Goal: Find specific page/section: Find specific page/section

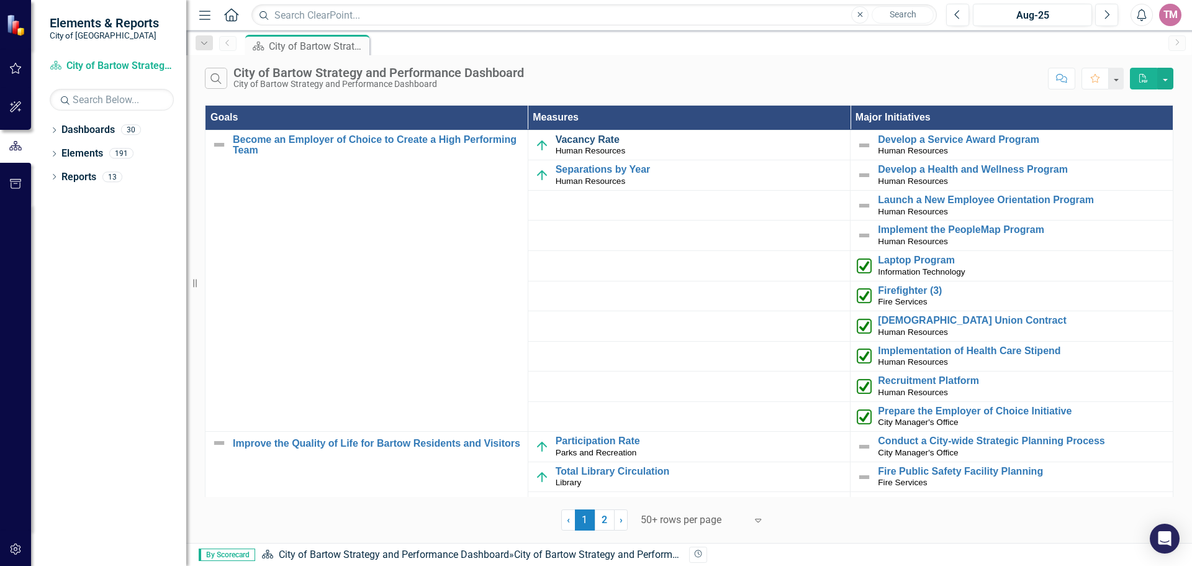
click at [599, 142] on link "Vacancy Rate" at bounding box center [700, 139] width 289 height 11
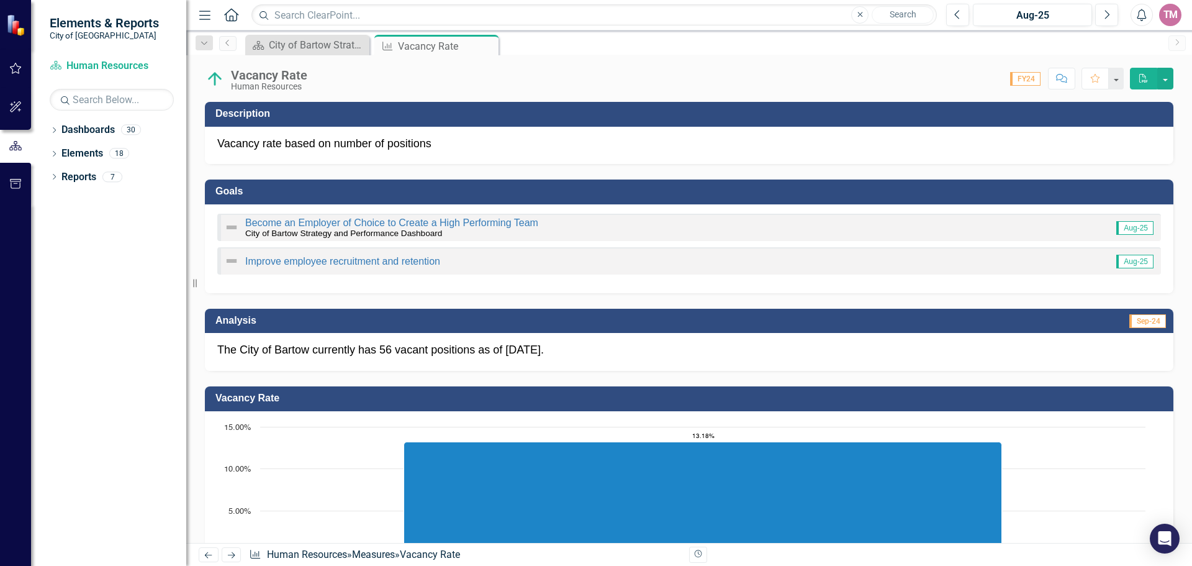
click at [228, 16] on icon "Home" at bounding box center [231, 14] width 16 height 13
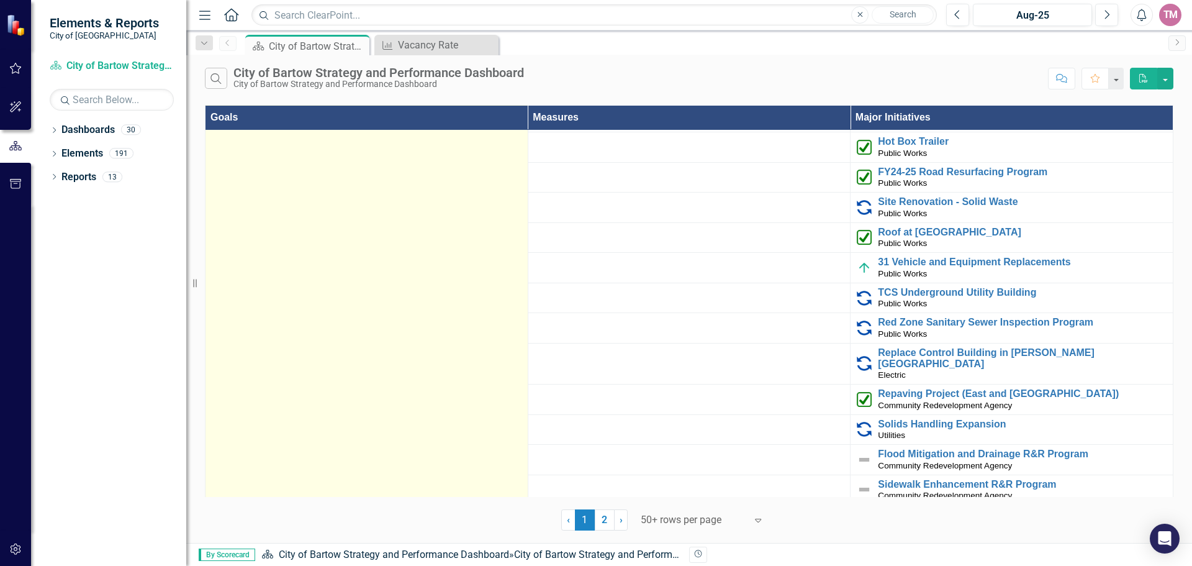
scroll to position [2960, 0]
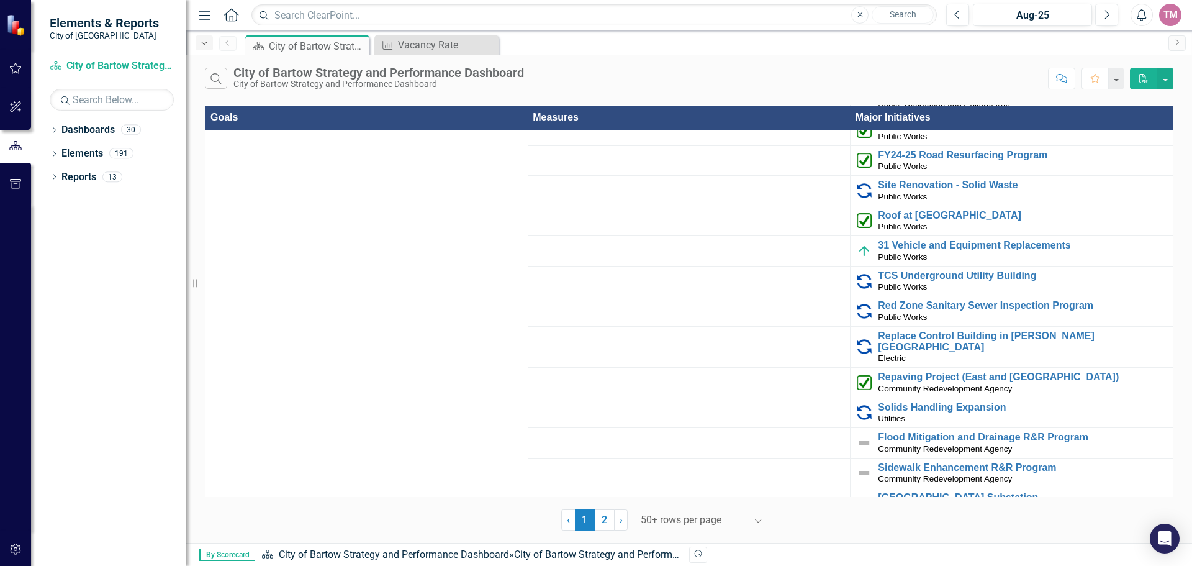
click at [210, 45] on div "Dropdown" at bounding box center [204, 42] width 17 height 15
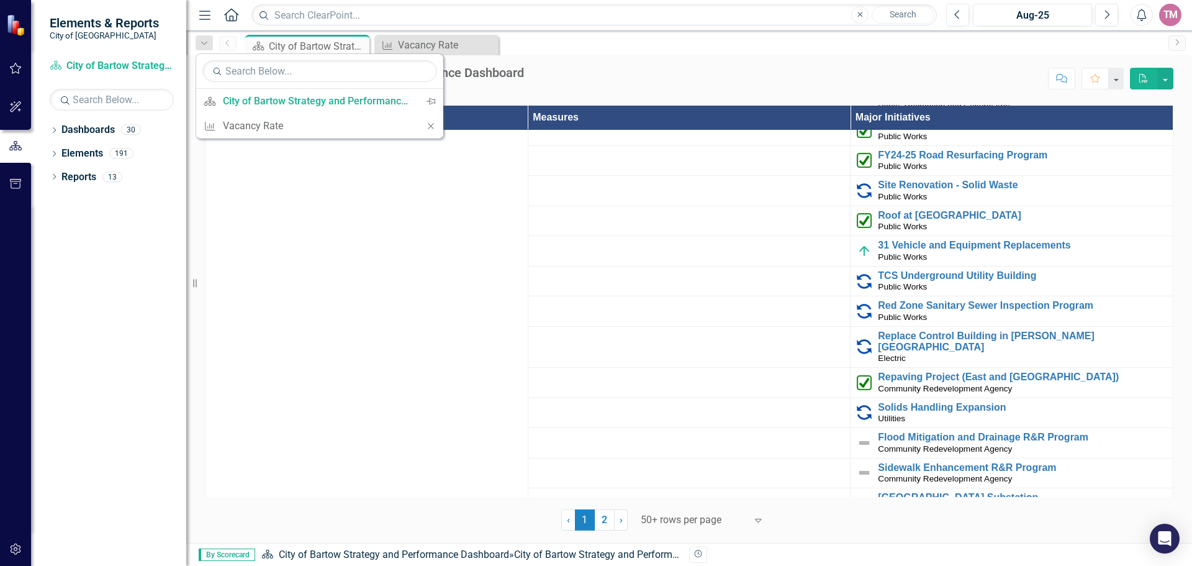
click at [127, 232] on div "Dropdown Dashboards 30 Dropdown City of Bartow Strategy and Performance Dashboa…" at bounding box center [108, 343] width 155 height 446
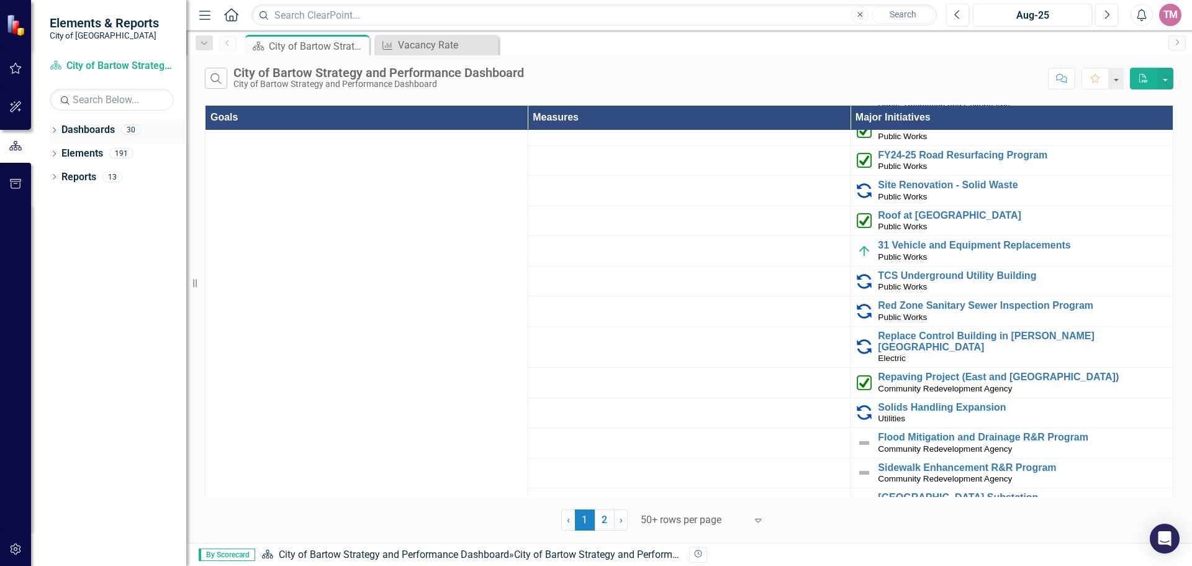
click at [61, 130] on link "Dashboards" at bounding box center [87, 130] width 53 height 14
click at [59, 132] on div "Dropdown Dashboards 30" at bounding box center [118, 132] width 137 height 24
click at [54, 129] on icon "Dropdown" at bounding box center [54, 131] width 9 height 7
click at [76, 151] on link "City of Bartow Strategy and Performance Dashboard" at bounding box center [127, 154] width 118 height 14
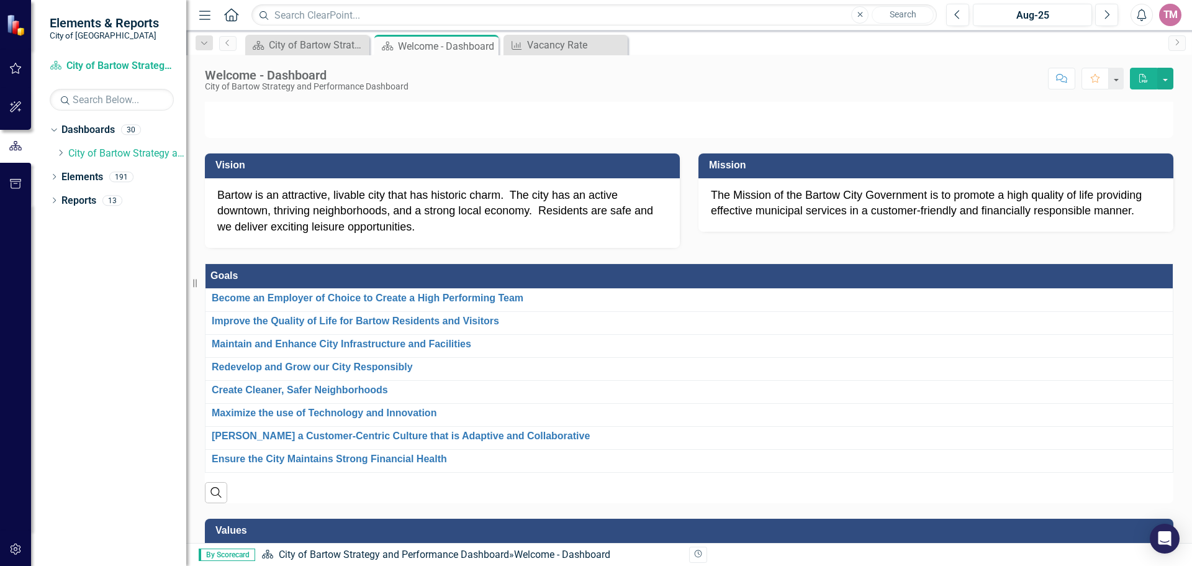
click at [205, 17] on icon "Menu" at bounding box center [205, 14] width 16 height 13
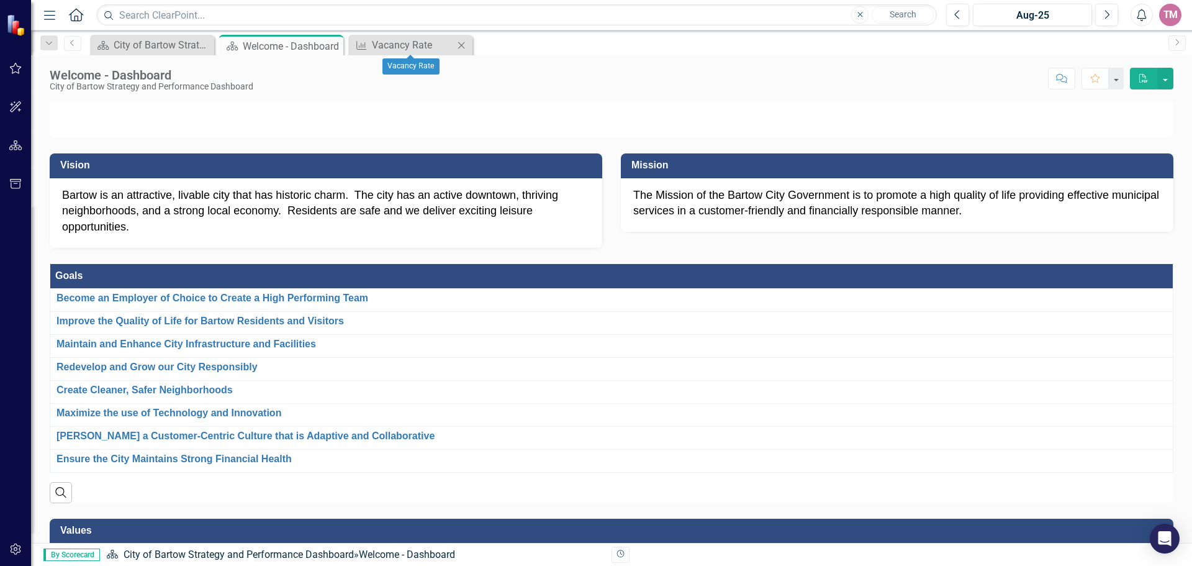
click at [464, 47] on icon "Close" at bounding box center [461, 45] width 12 height 10
click at [53, 19] on icon "button" at bounding box center [49, 15] width 11 height 9
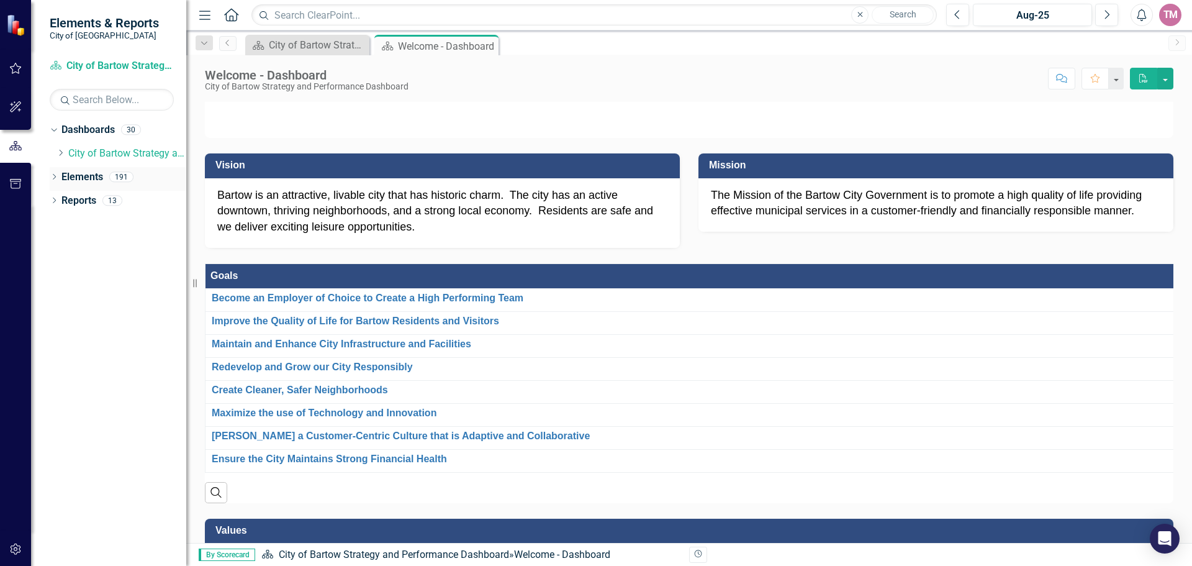
click at [56, 174] on icon "Dropdown" at bounding box center [54, 177] width 9 height 7
click at [59, 199] on icon "Dropdown" at bounding box center [60, 201] width 9 height 7
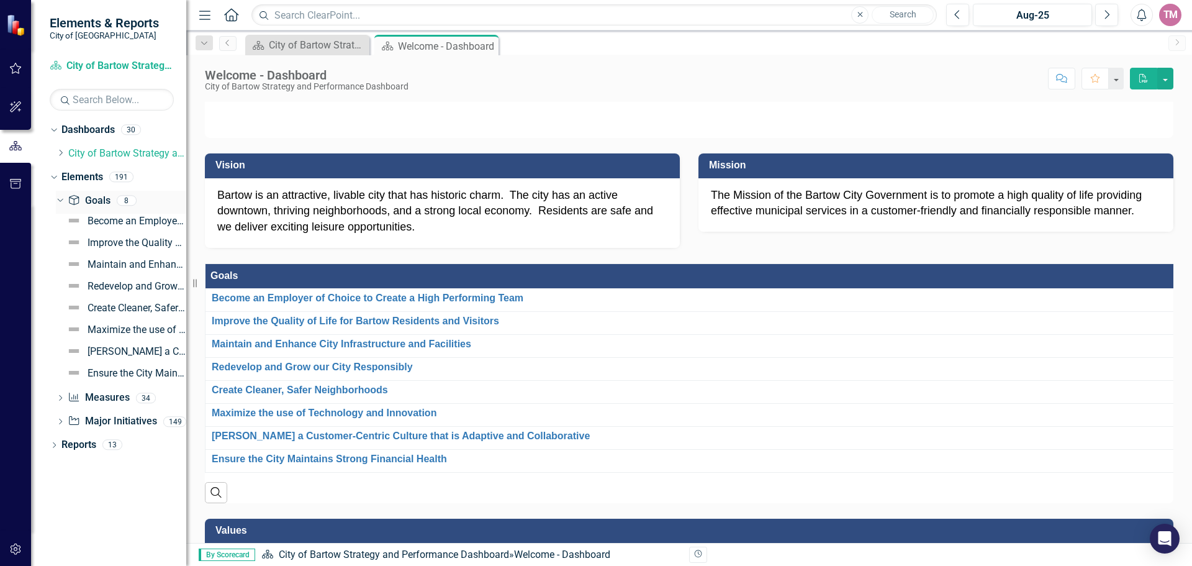
click at [61, 199] on icon "Dropdown" at bounding box center [58, 200] width 7 height 9
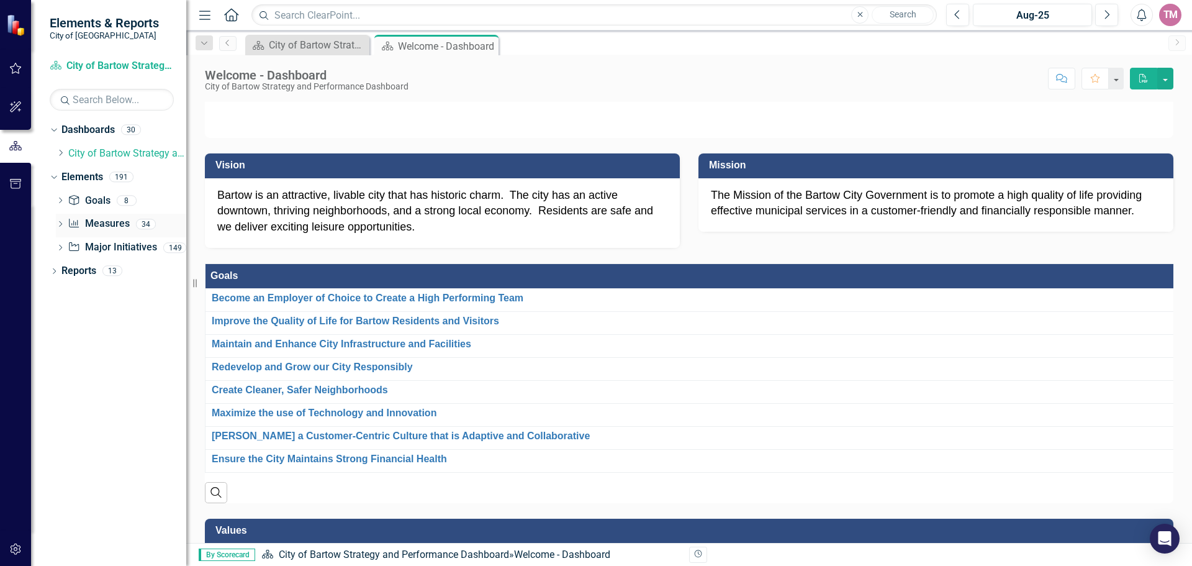
click at [62, 225] on icon "Dropdown" at bounding box center [60, 225] width 9 height 7
